Goal: Information Seeking & Learning: Learn about a topic

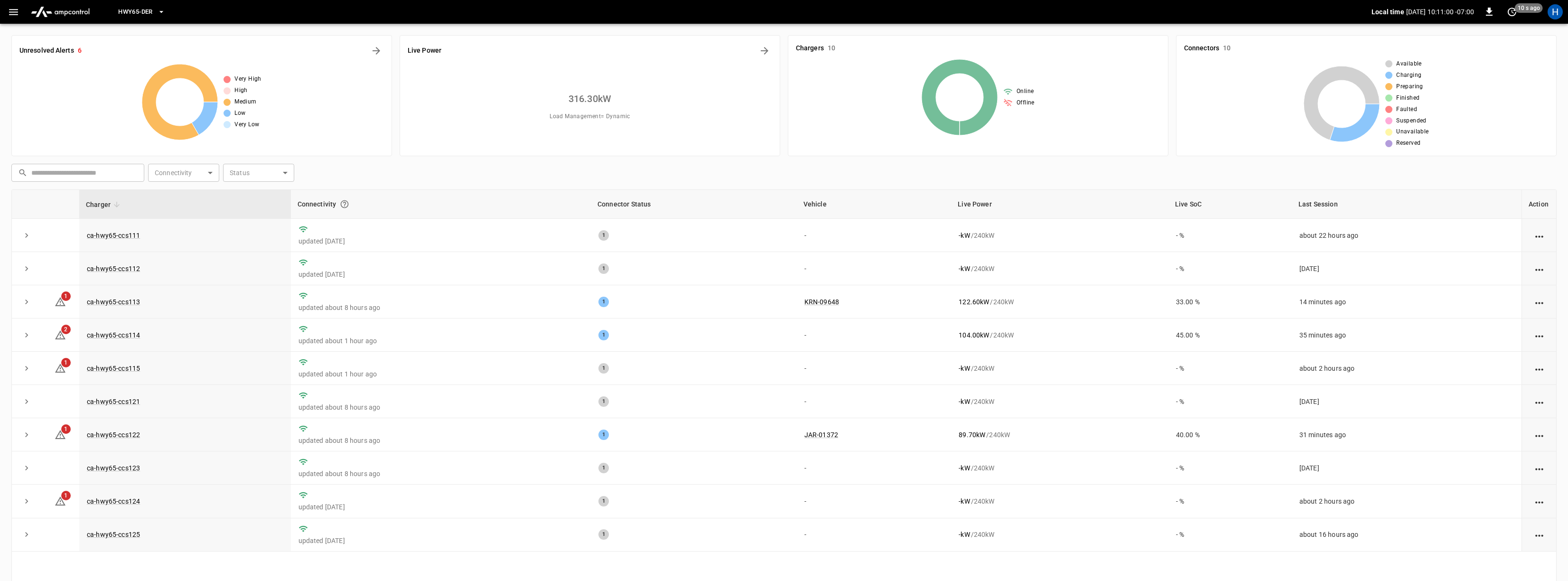
click at [156, 14] on button "HWY65-DER" at bounding box center [141, 12] width 54 height 19
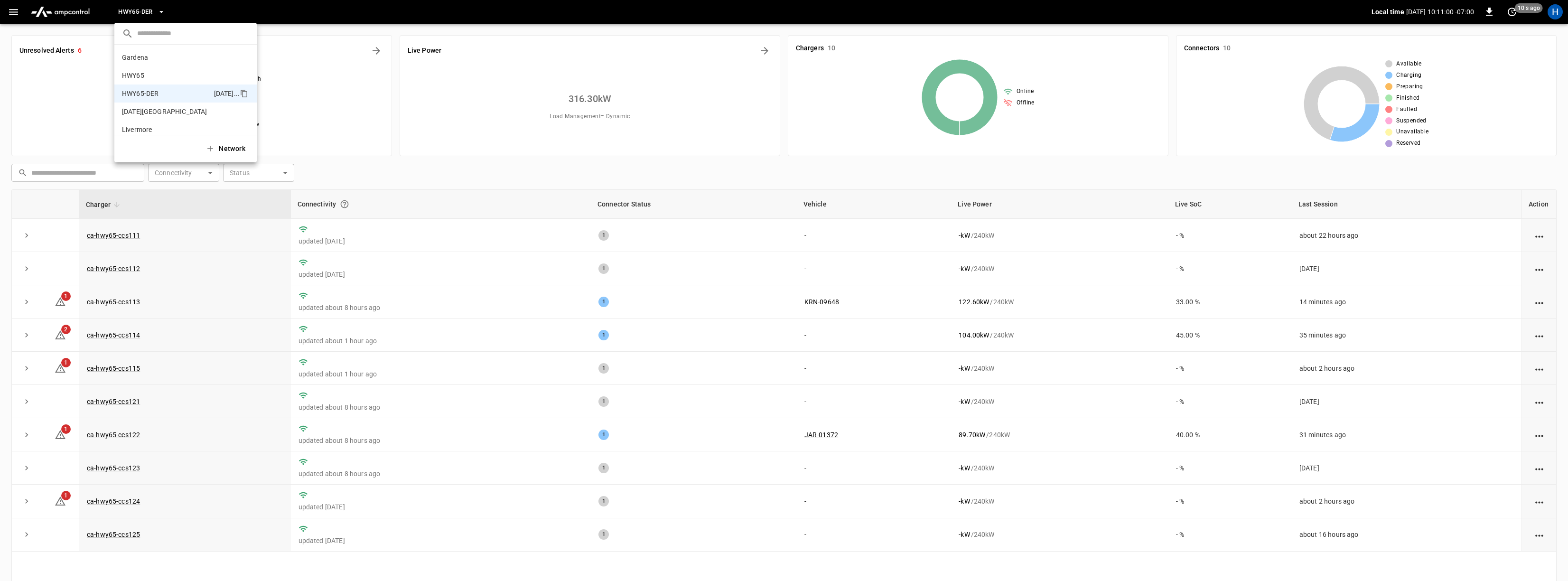
scroll to position [33, 0]
click at [79, 90] on div at bounding box center [784, 290] width 1568 height 581
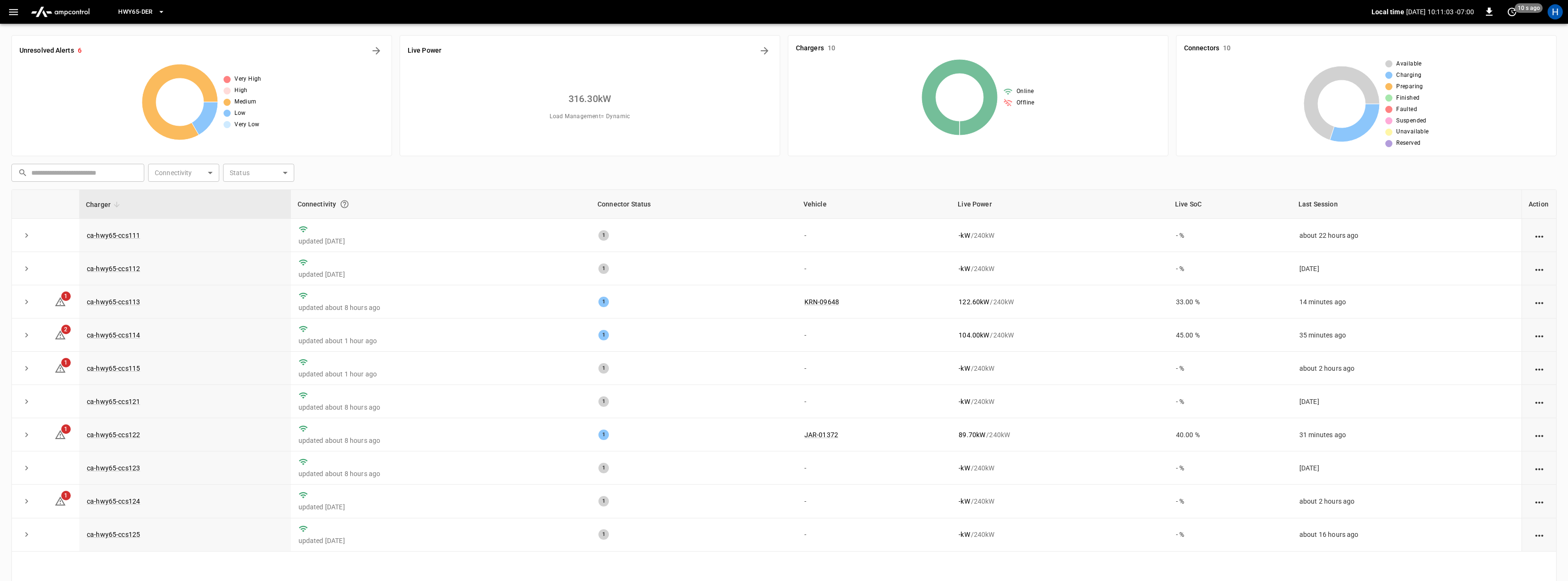
click at [79, 13] on img "menu" at bounding box center [60, 12] width 66 height 18
click at [14, 13] on icon "button" at bounding box center [13, 12] width 12 height 12
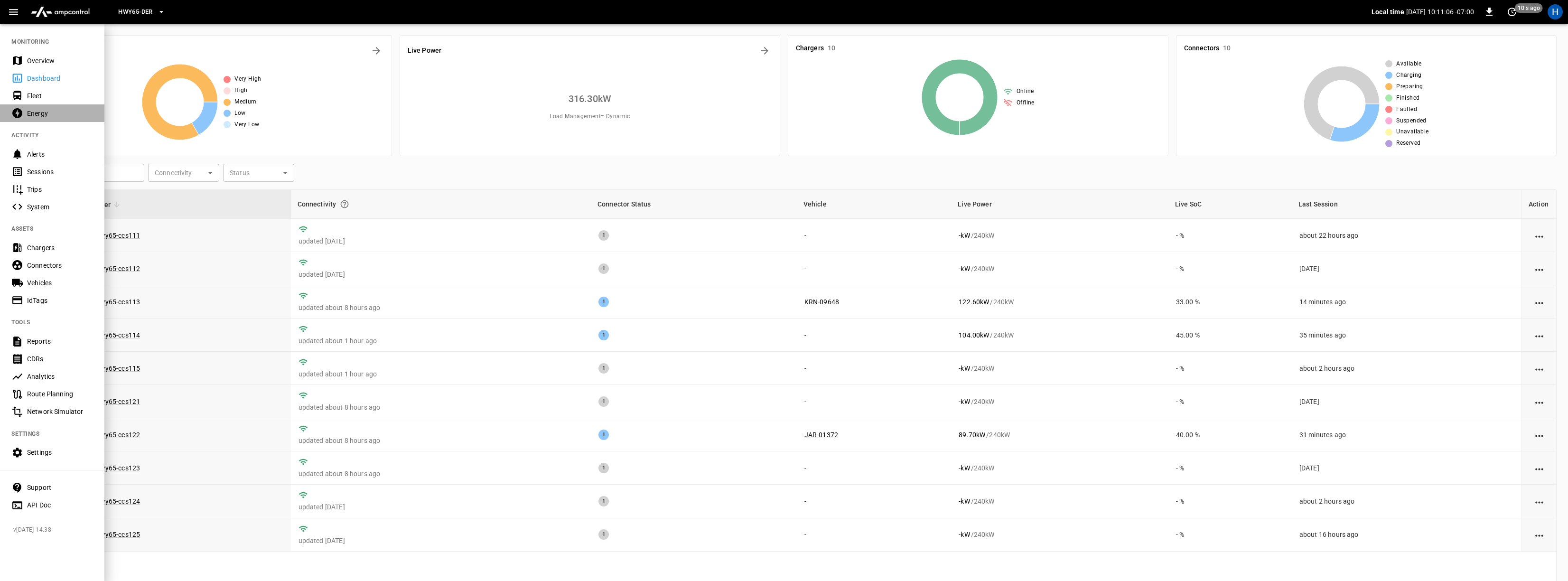
click at [35, 109] on div "Energy" at bounding box center [60, 113] width 66 height 9
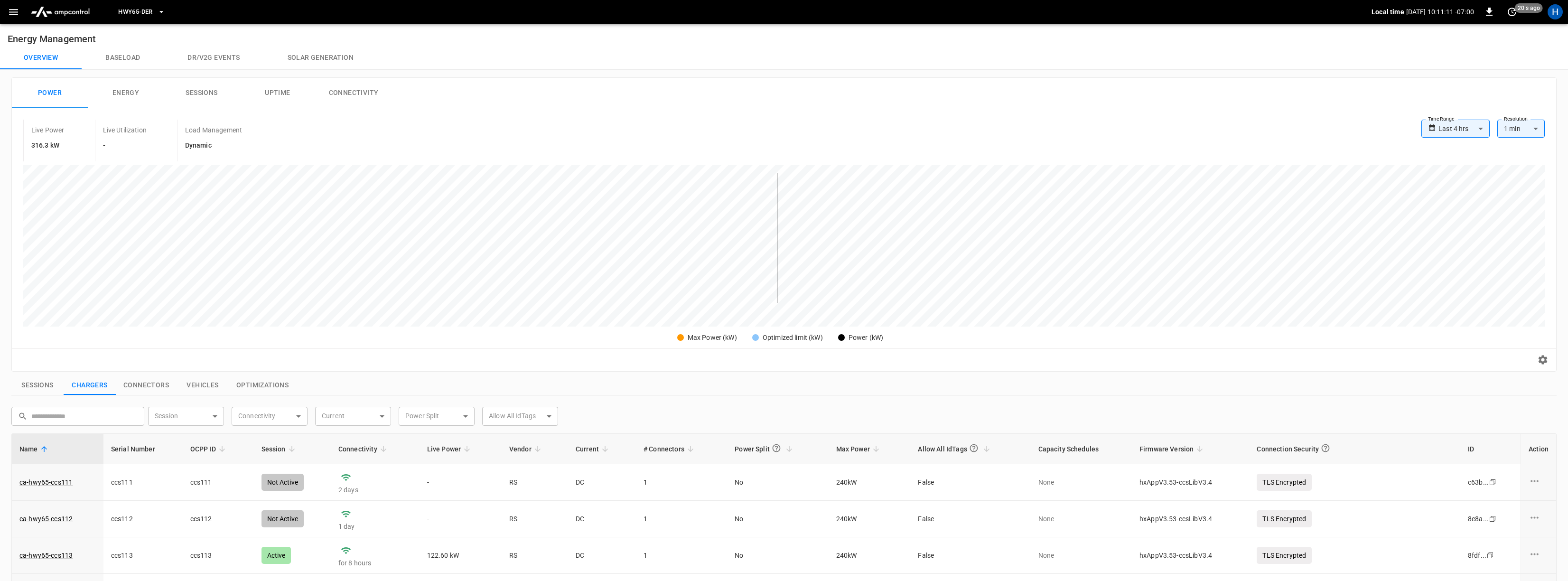
click at [131, 93] on button "Energy" at bounding box center [126, 93] width 76 height 30
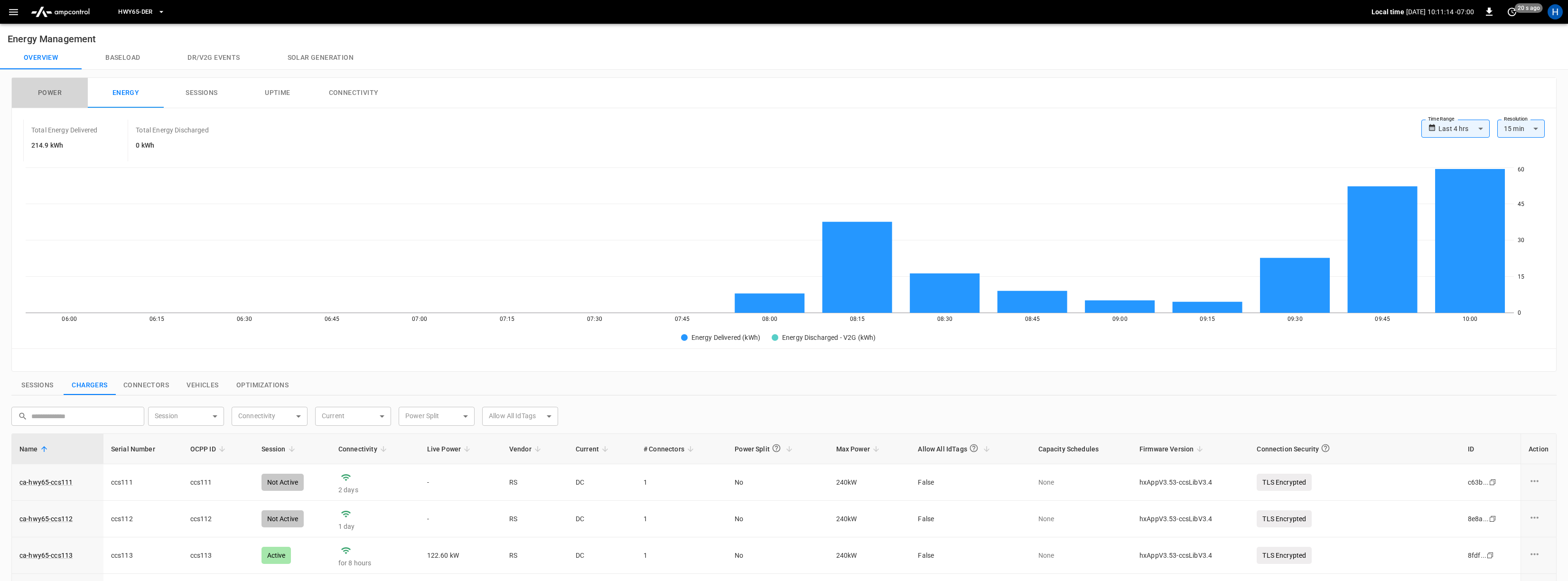
click at [65, 90] on button "Power" at bounding box center [49, 93] width 76 height 30
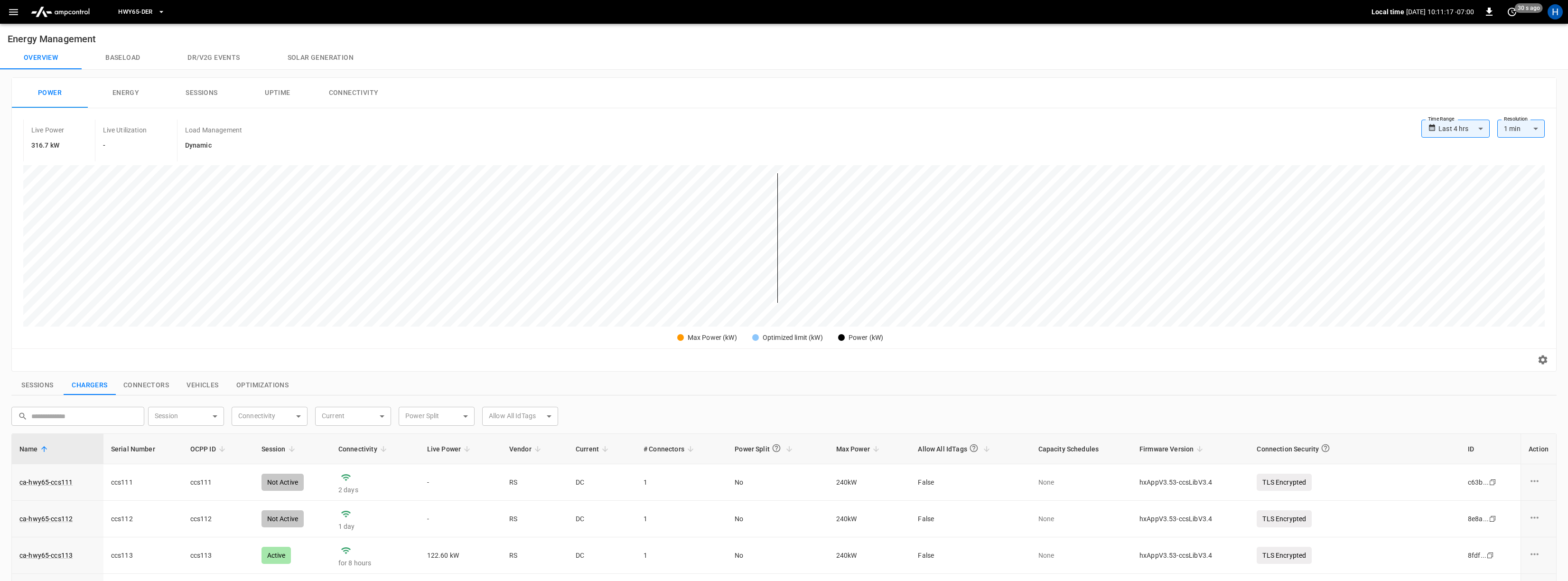
click at [255, 384] on button "Optimizations" at bounding box center [262, 386] width 67 height 20
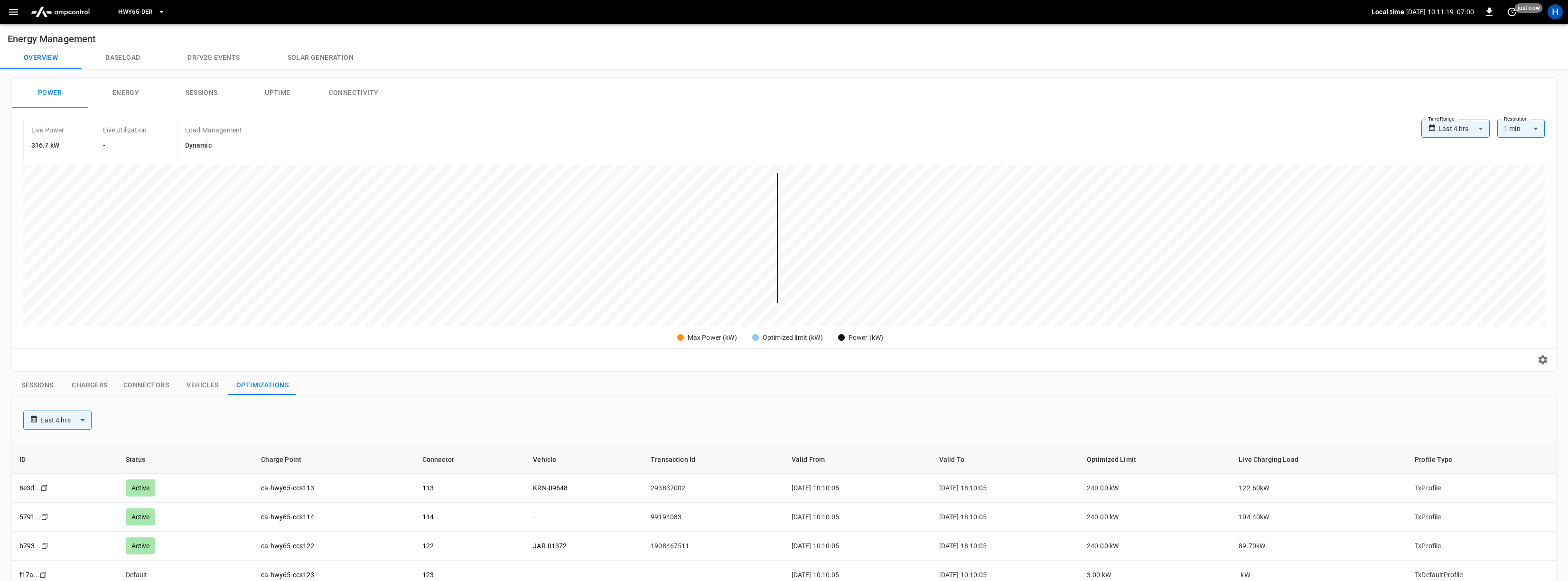
click at [49, 387] on button "Sessions" at bounding box center [38, 386] width 52 height 20
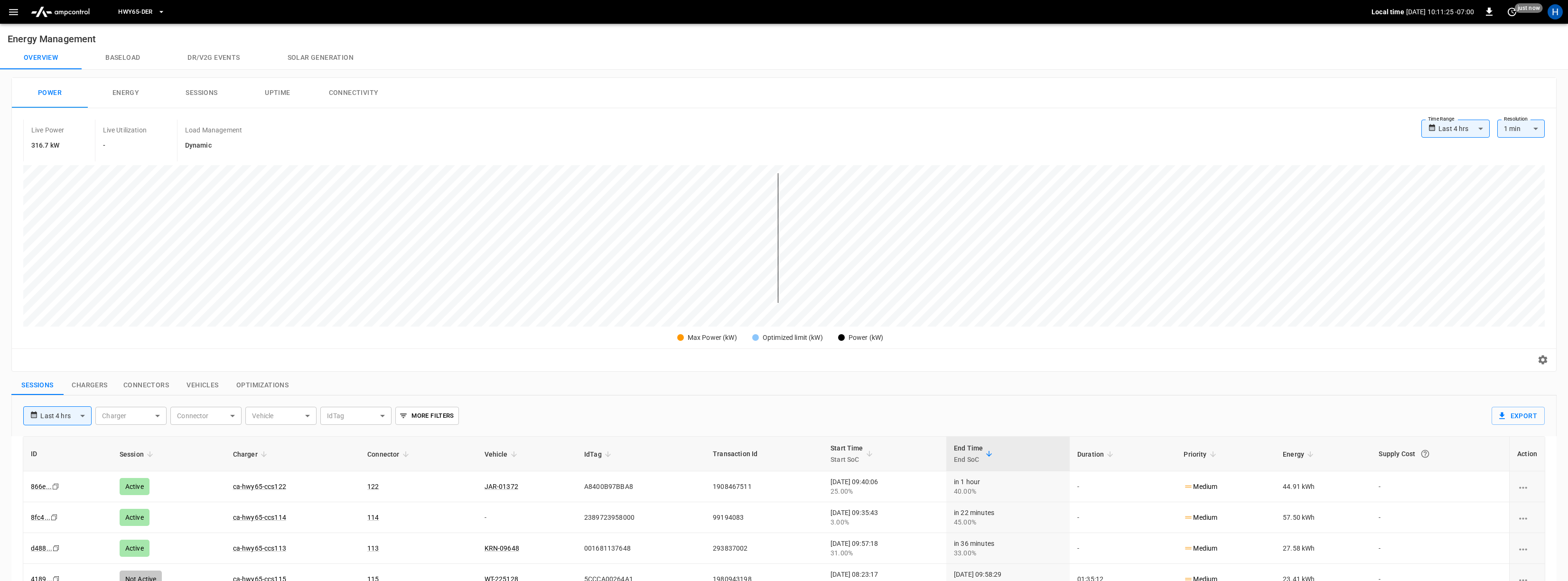
click at [134, 58] on button "Baseload" at bounding box center [123, 58] width 82 height 23
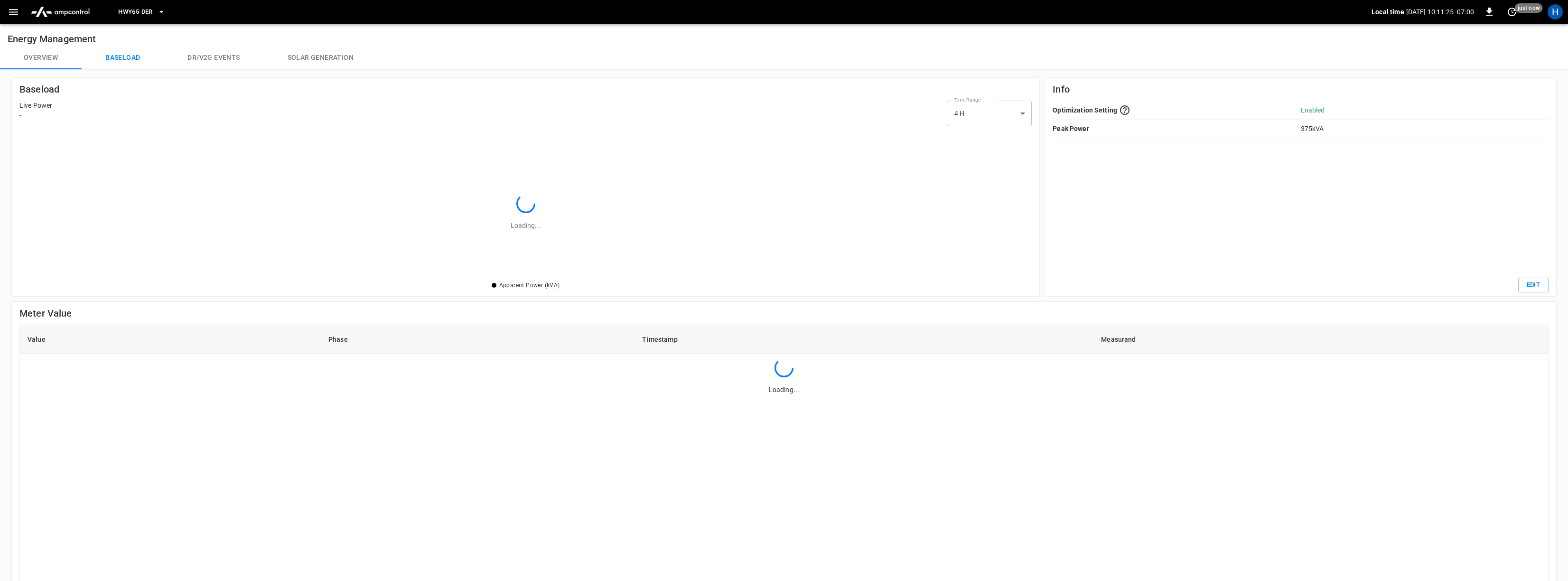
click at [134, 58] on button "Baseload" at bounding box center [123, 58] width 82 height 23
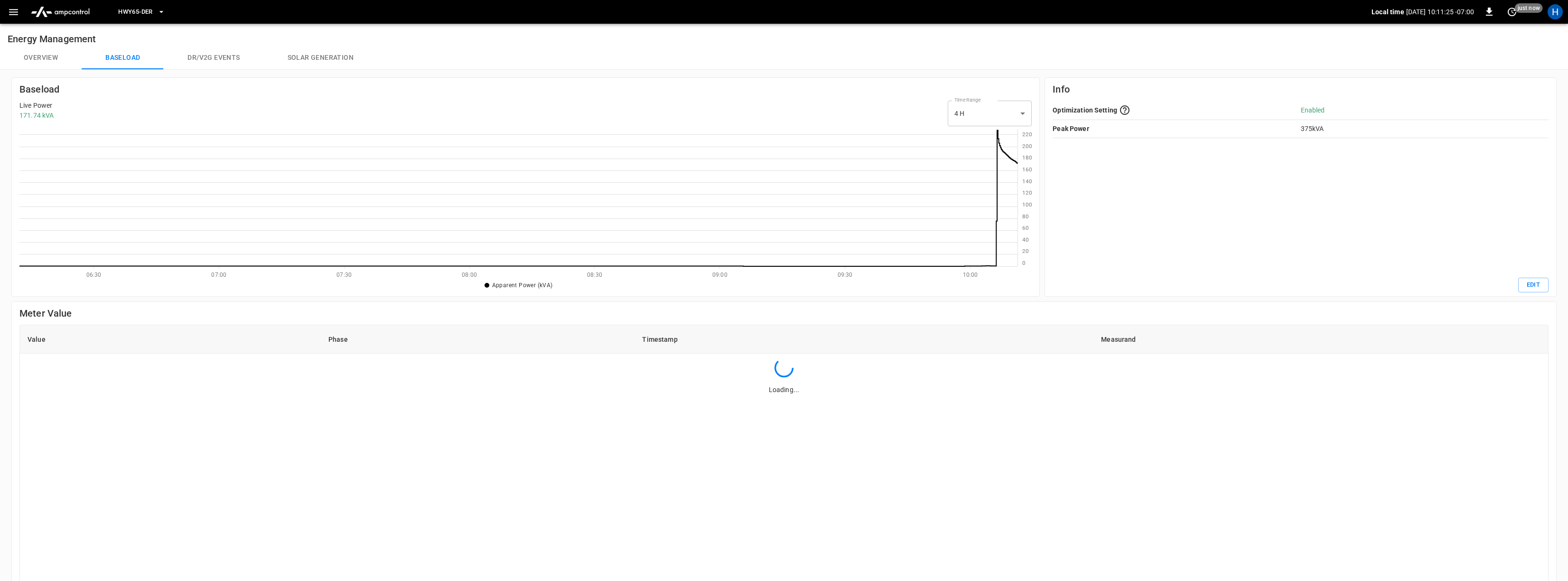
scroll to position [137, 997]
click at [996, 106] on body "HWY65-DER Local time [DATE] 10:11:40 -07:00 0 20 s ago H Energy Management Over…" at bounding box center [784, 385] width 1568 height 770
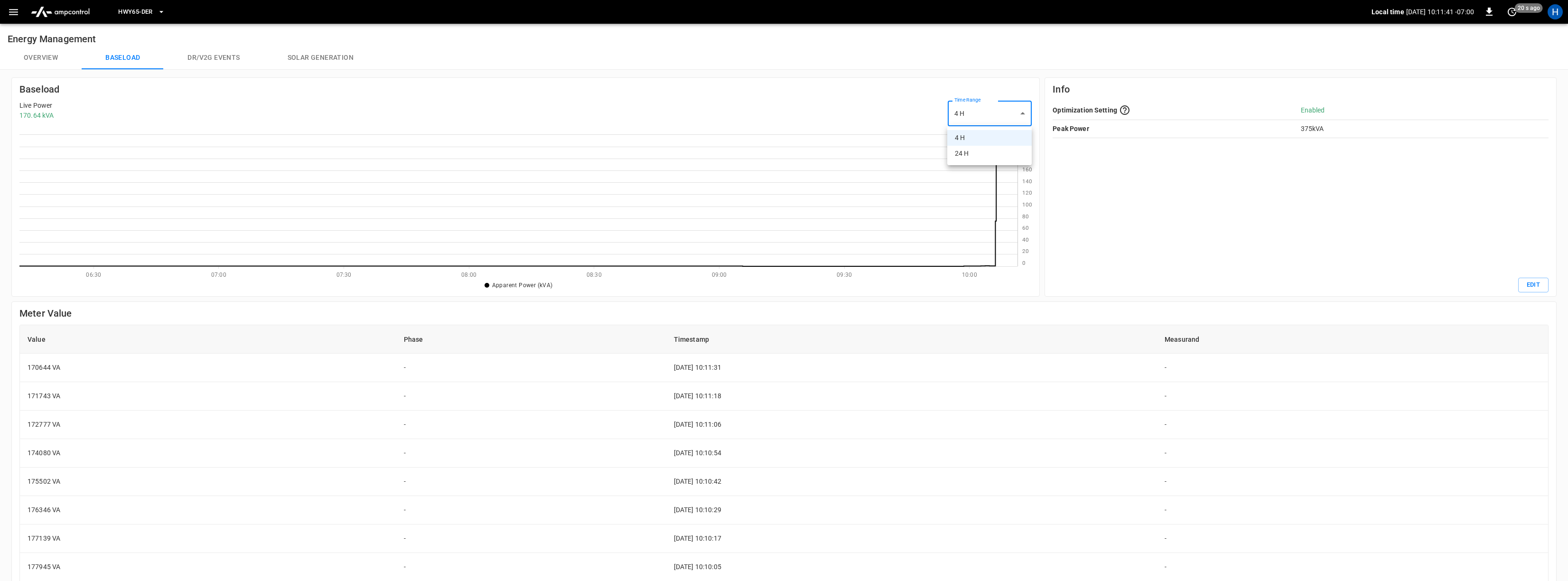
click at [830, 114] on div at bounding box center [784, 290] width 1568 height 581
click at [295, 56] on button "Solar generation" at bounding box center [320, 58] width 113 height 23
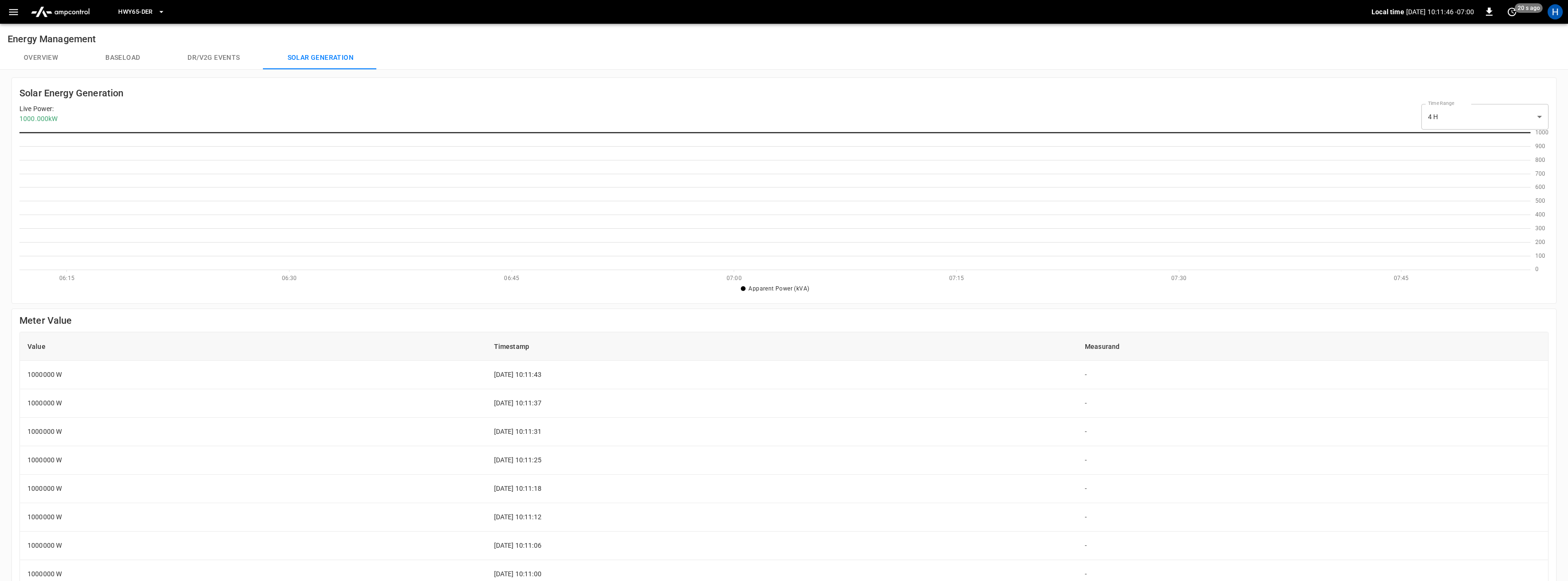
scroll to position [137, 1511]
click at [1492, 123] on body "HWY65-DER Local time [DATE] 10:11:50 -07:00 0 just now H Energy Management Over…" at bounding box center [784, 388] width 1568 height 776
click at [1461, 156] on li "24 H" at bounding box center [1484, 157] width 127 height 15
type input "***"
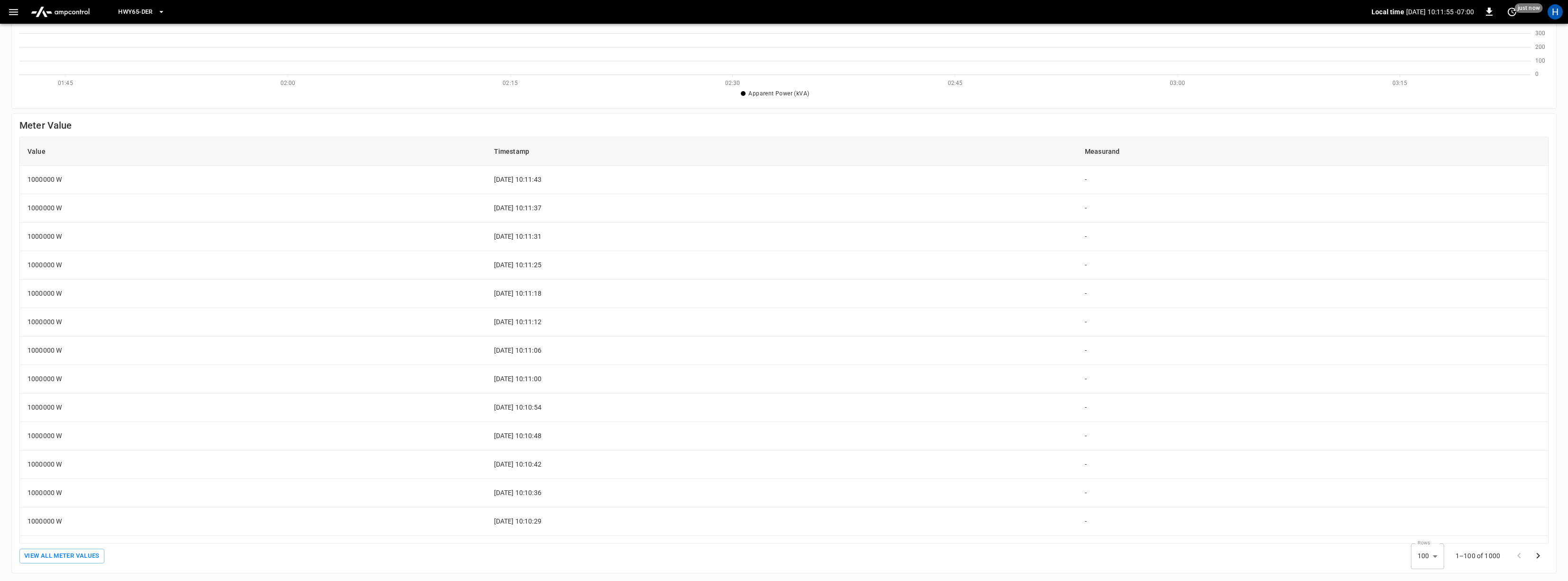
scroll to position [0, 0]
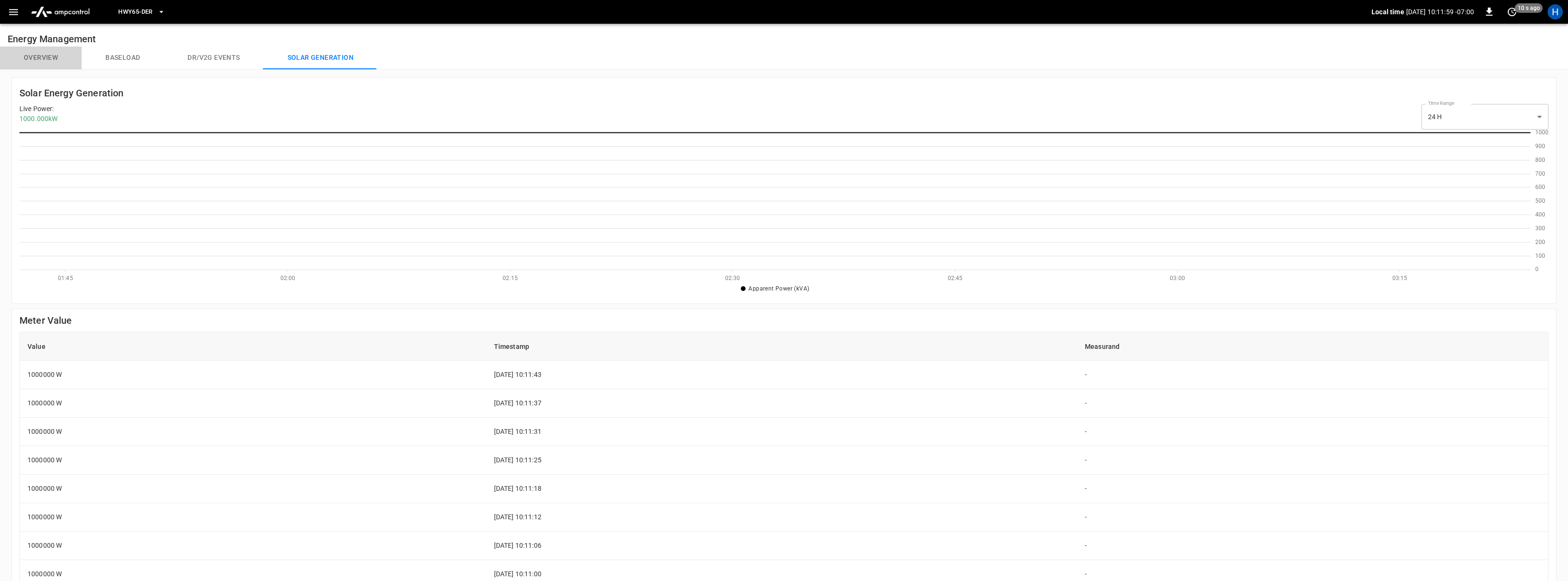
click at [55, 58] on button "Overview" at bounding box center [41, 58] width 82 height 23
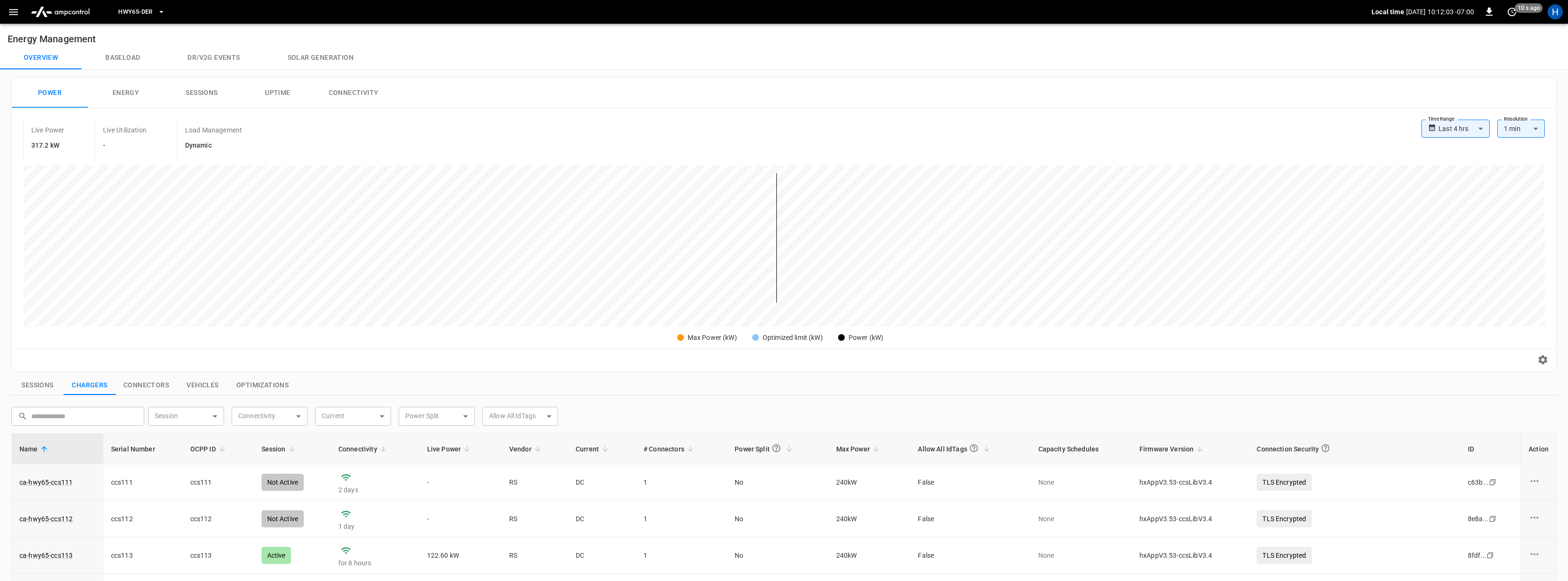
click at [357, 96] on button "Connectivity" at bounding box center [353, 93] width 76 height 30
click at [125, 90] on button "Energy" at bounding box center [126, 93] width 76 height 30
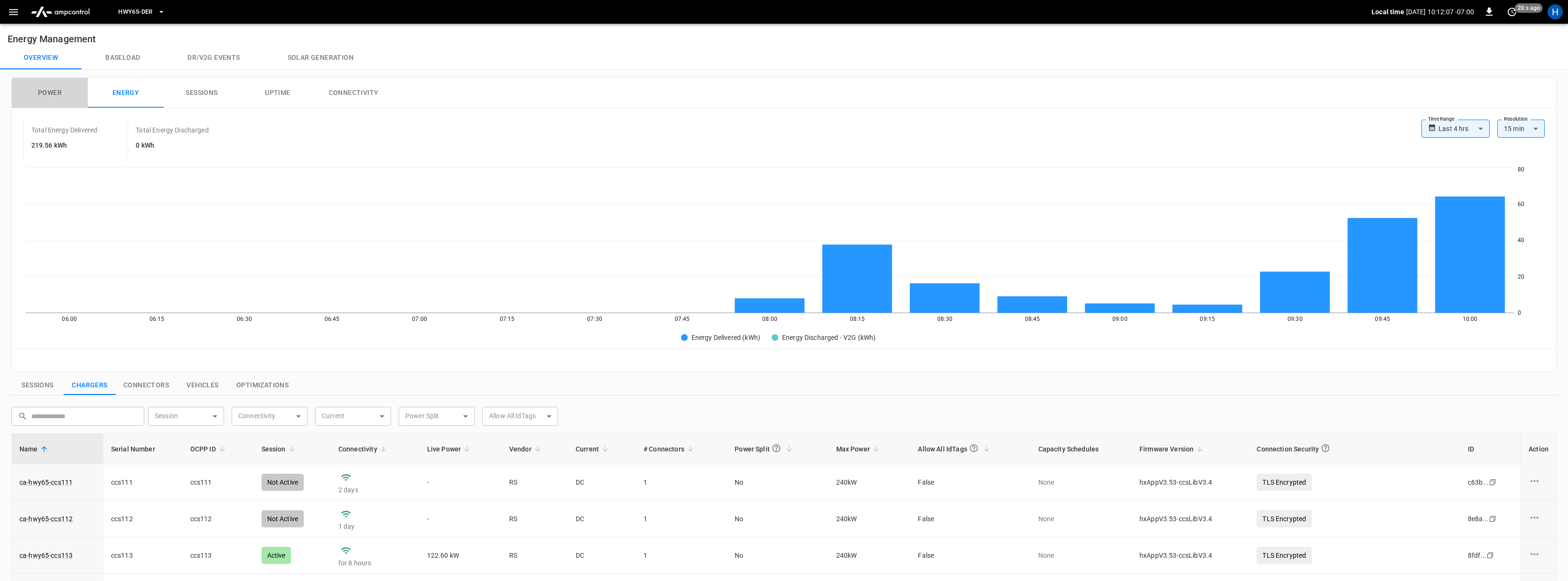
click at [60, 95] on button "Power" at bounding box center [49, 93] width 76 height 30
